Goal: Use online tool/utility: Use online tool/utility

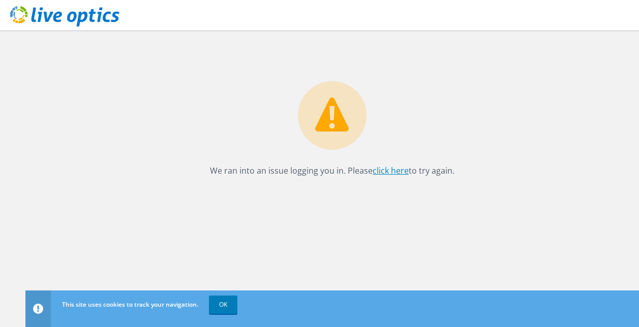
click at [376, 174] on link "click here" at bounding box center [390, 170] width 36 height 11
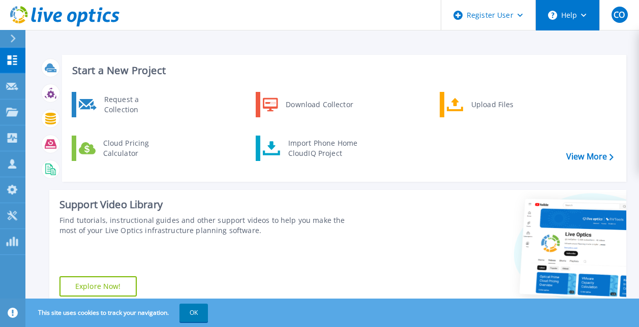
click at [564, 17] on button "Help" at bounding box center [567, 15] width 64 height 30
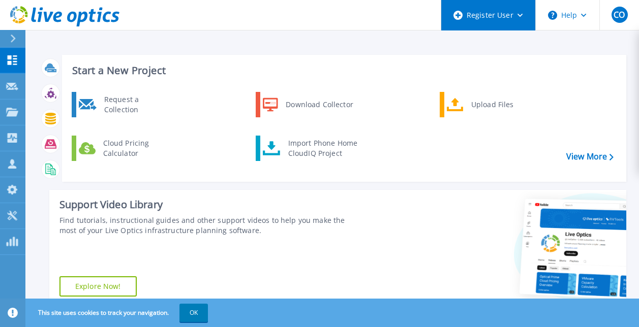
click at [523, 16] on div "Register User" at bounding box center [488, 15] width 94 height 30
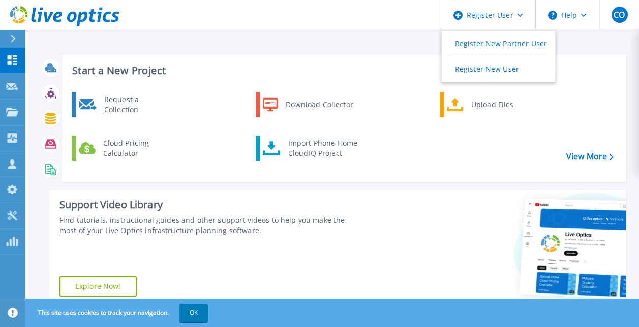
click at [398, 186] on div "Start a New Project Request a Collection Download Collector Upload Files Cloud …" at bounding box center [332, 181] width 587 height 268
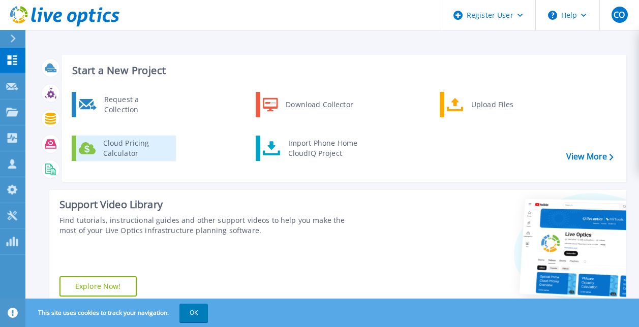
click at [107, 141] on div "Cloud Pricing Calculator" at bounding box center [135, 148] width 75 height 20
